Goal: Task Accomplishment & Management: Use online tool/utility

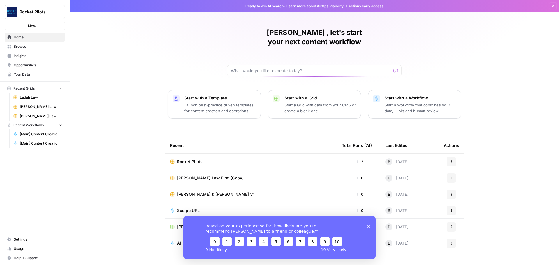
click at [178, 159] on span "Rocket Pilots" at bounding box center [190, 162] width 26 height 6
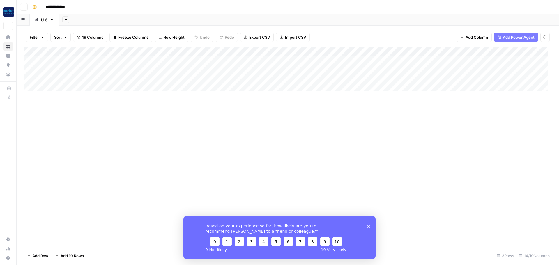
click at [367, 226] on icon "Close survey" at bounding box center [368, 226] width 3 height 3
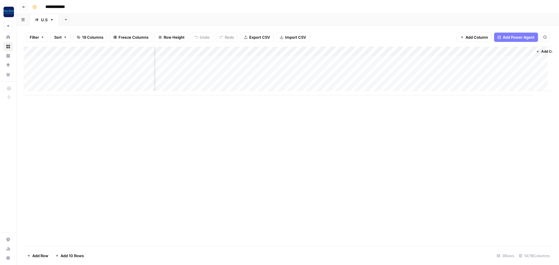
scroll to position [0, 387]
click at [378, 72] on div "Add Column" at bounding box center [288, 71] width 529 height 49
click at [398, 70] on div "Add Column" at bounding box center [288, 71] width 529 height 49
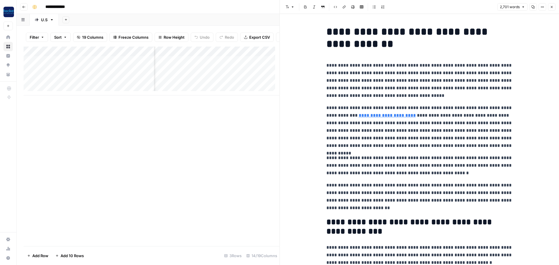
click at [552, 10] on button "Close" at bounding box center [552, 7] width 8 height 8
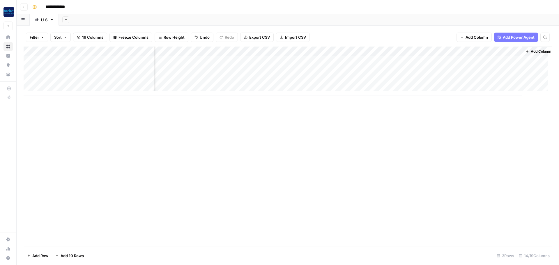
scroll to position [0, 387]
